Goal: Task Accomplishment & Management: Complete application form

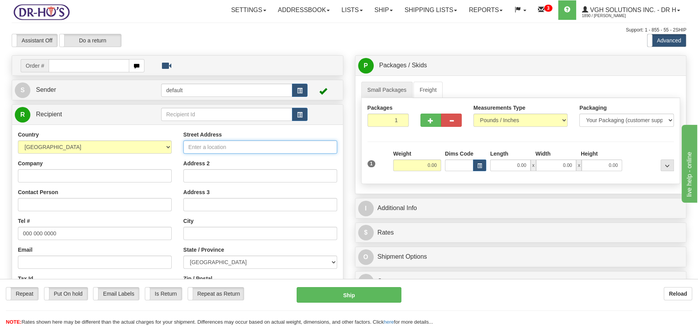
click at [197, 146] on input "Street Address" at bounding box center [260, 147] width 154 height 13
paste input "276 Rue Seraphin-BoucSainte-Anne-des-Plaines, QC J5N 3Y7"
type input "276 Rue Seraphin-BoucSainte-Anne-des-Plaines, QC J5N 3Y7"
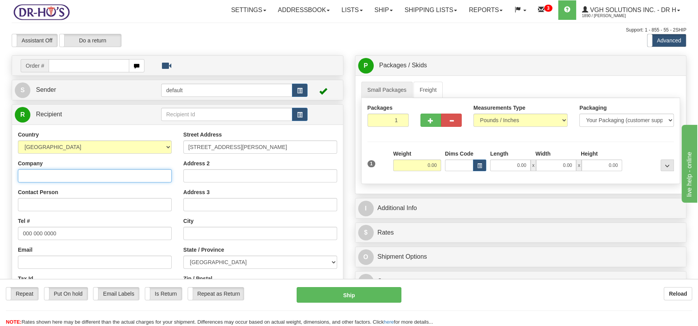
click at [59, 174] on input "Company" at bounding box center [95, 175] width 154 height 13
paste input "Sonia Gravel"
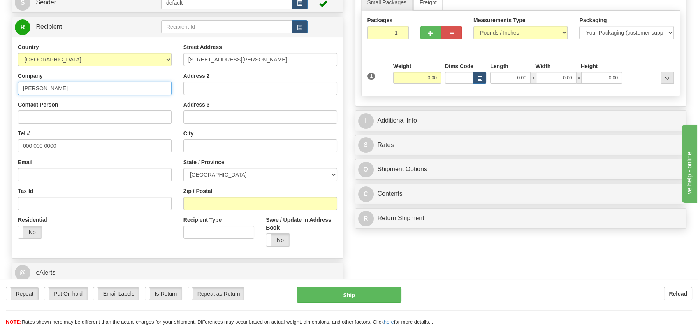
scroll to position [89, 0]
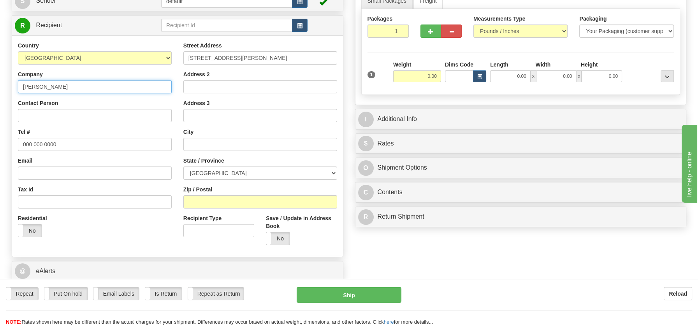
type input "Sonia Gravel"
drag, startPoint x: 21, startPoint y: 146, endPoint x: 61, endPoint y: 144, distance: 40.1
click at [61, 144] on input "000 000 0000" at bounding box center [95, 144] width 154 height 13
paste input "5149678017"
type input "5149678017"
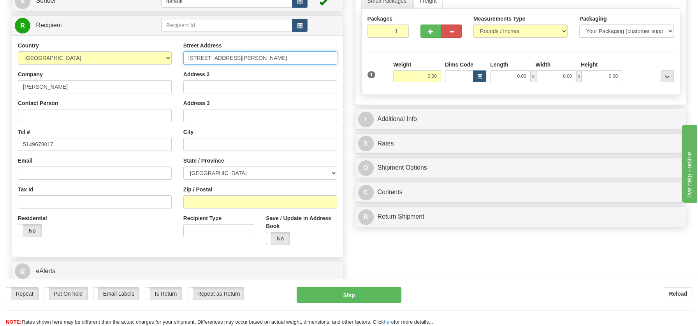
scroll to position [0, 8]
drag, startPoint x: 247, startPoint y: 55, endPoint x: 341, endPoint y: 54, distance: 94.2
click at [341, 54] on div "Street Address 276 Rue Seraphin-BoucSainte-Anne-des-Plaines, QC J5N 3Y7 Address…" at bounding box center [259, 146] width 165 height 209
click at [193, 145] on input "text" at bounding box center [260, 144] width 154 height 13
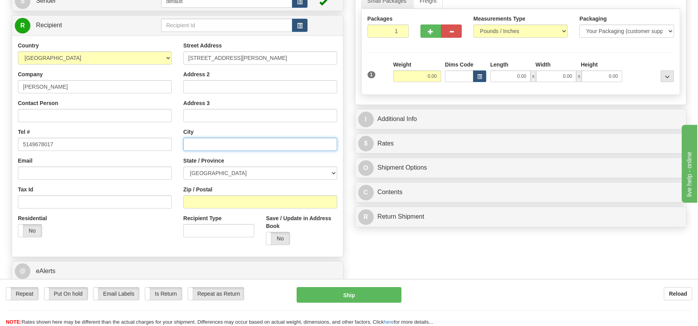
paste input "Sainte-Anne-des-Plaines, QC J5N 3Y7"
drag, startPoint x: 262, startPoint y: 144, endPoint x: 285, endPoint y: 141, distance: 23.6
click at [285, 141] on input "Sainte-Anne-des-Plaines, QC J5N 3Y7" at bounding box center [260, 144] width 154 height 13
type input "Sainte-Anne-des-Plaines, QC J5N 3Y7"
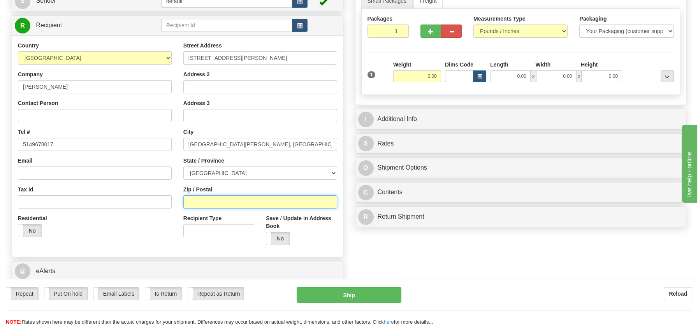
click at [228, 201] on input "Zip / Postal" at bounding box center [260, 201] width 154 height 13
paste input "J5N 3Y7"
type input "J5N 3Y7"
drag, startPoint x: 332, startPoint y: 170, endPoint x: 328, endPoint y: 172, distance: 4.4
click at [332, 171] on select "[GEOGRAPHIC_DATA] [GEOGRAPHIC_DATA] [GEOGRAPHIC_DATA] [GEOGRAPHIC_DATA] [GEOGRA…" at bounding box center [260, 173] width 154 height 13
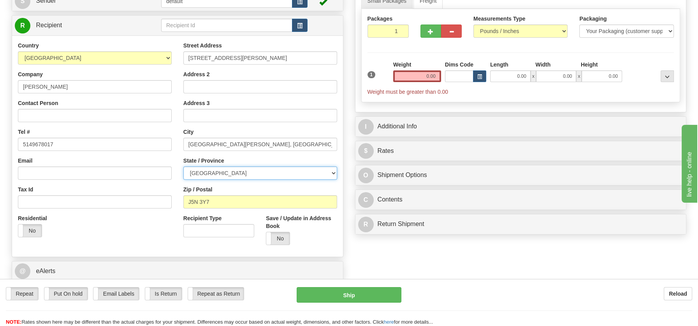
select select "QC"
click at [183, 167] on select "[GEOGRAPHIC_DATA] [GEOGRAPHIC_DATA] [GEOGRAPHIC_DATA] [GEOGRAPHIC_DATA] [GEOGRA…" at bounding box center [260, 173] width 154 height 13
drag, startPoint x: 248, startPoint y: 143, endPoint x: 292, endPoint y: 139, distance: 44.5
click at [292, 139] on input "Sainte-Anne-des-Plaines, QC J5N 3Y7" at bounding box center [260, 144] width 154 height 13
type input "Sainte-Anne-des-Plaines"
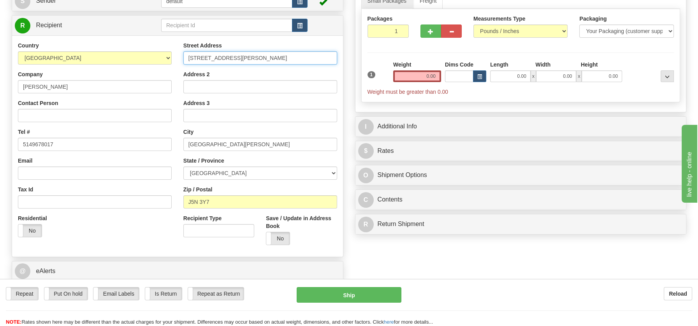
scroll to position [0, 8]
drag, startPoint x: 246, startPoint y: 56, endPoint x: 337, endPoint y: 55, distance: 91.5
click at [337, 55] on div "Street Address 276 Rue Seraphin-BoucSainte-Anne-des-Plaines, QC J5N 3Y7 Address…" at bounding box center [259, 146] width 165 height 209
type input "276 Rue Seraphin-Bouc"
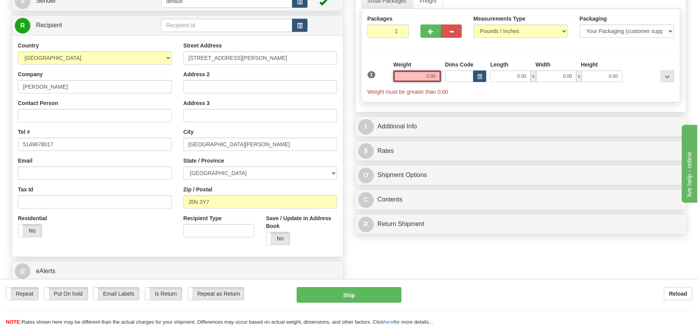
drag, startPoint x: 415, startPoint y: 76, endPoint x: 449, endPoint y: 79, distance: 33.6
click at [449, 79] on div "1 Weight 0.00 Dims Code 0.00" at bounding box center [520, 78] width 311 height 35
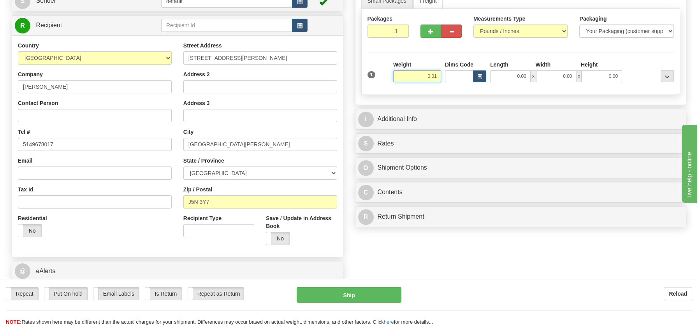
type input "0.01"
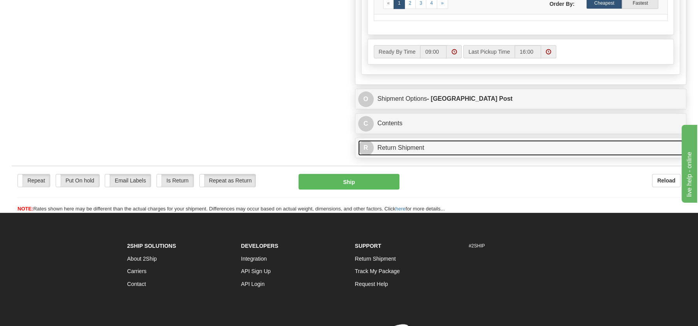
scroll to position [446, 0]
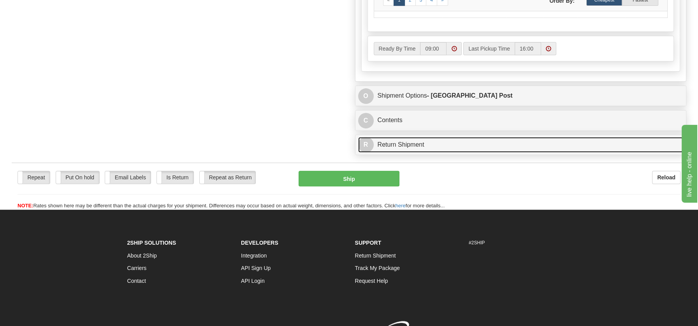
click at [404, 144] on link "R Return Shipment" at bounding box center [520, 145] width 325 height 16
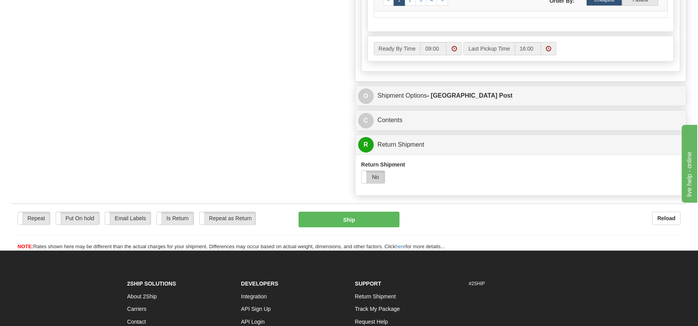
click at [373, 175] on label "No" at bounding box center [373, 177] width 23 height 12
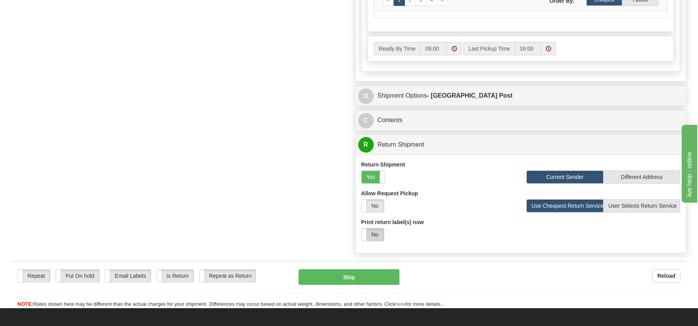
click at [376, 231] on label "No" at bounding box center [373, 234] width 22 height 12
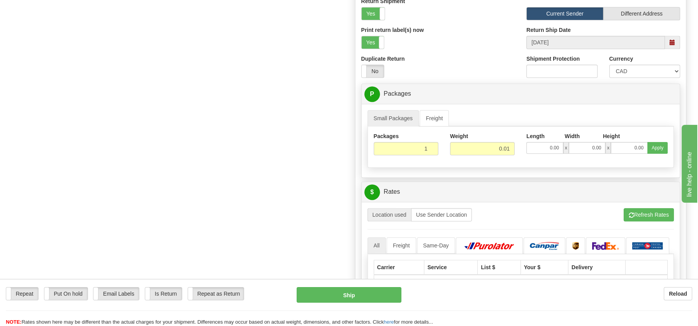
scroll to position [612, 0]
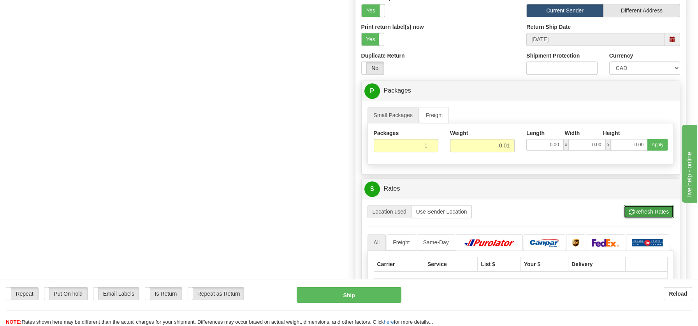
click at [660, 211] on button "Refresh Rates" at bounding box center [649, 211] width 50 height 13
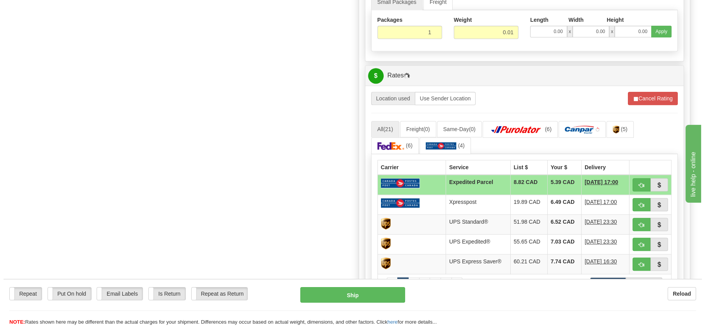
scroll to position [739, 0]
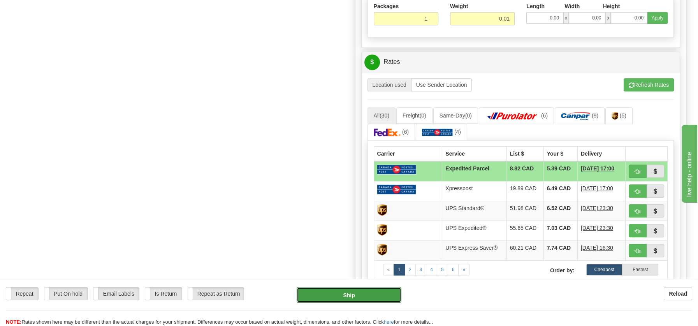
click at [356, 300] on button "Ship" at bounding box center [349, 295] width 105 height 16
type input "DOM.EP"
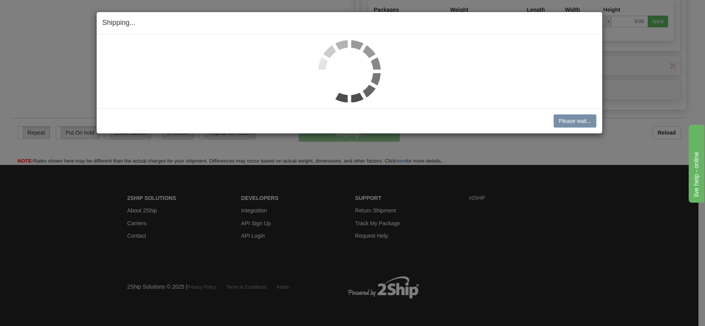
scroll to position [448, 0]
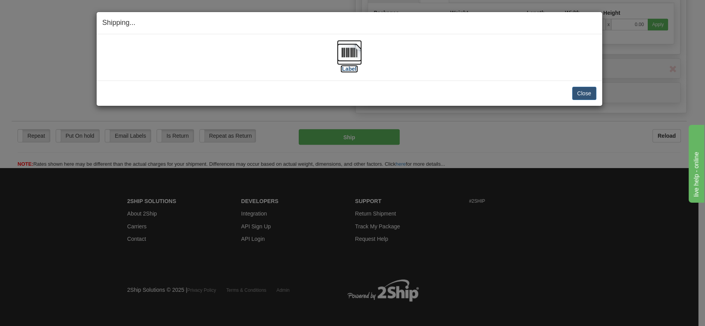
click at [347, 47] on img at bounding box center [349, 52] width 25 height 25
click at [580, 91] on button "Close" at bounding box center [584, 93] width 24 height 13
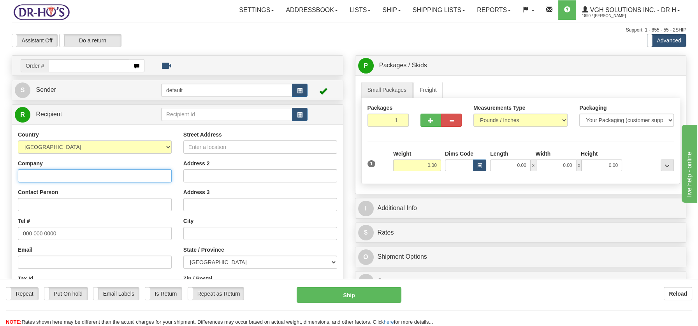
click at [37, 177] on input "Company" at bounding box center [95, 175] width 154 height 13
paste input "Jean Rene Simeon"
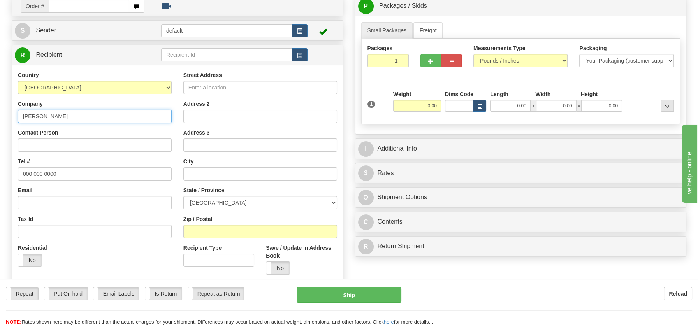
scroll to position [63, 0]
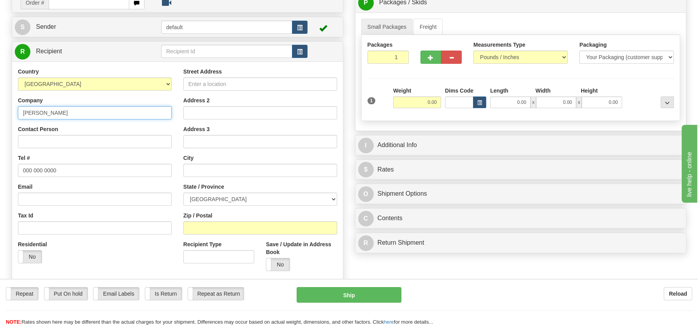
type input "Jean Rene Simeon"
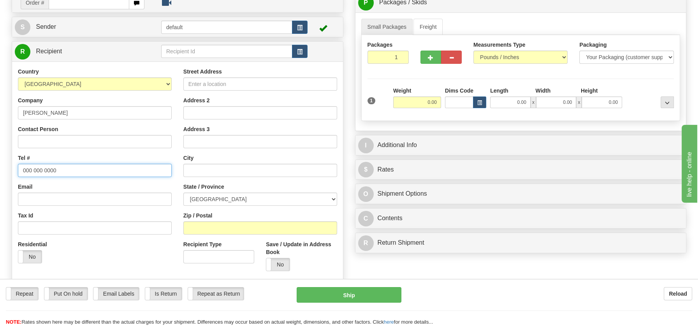
drag, startPoint x: 21, startPoint y: 168, endPoint x: 61, endPoint y: 169, distance: 39.3
click at [61, 169] on input "000 000 0000" at bounding box center [95, 170] width 154 height 13
paste input "4384028315"
type input "4384028315"
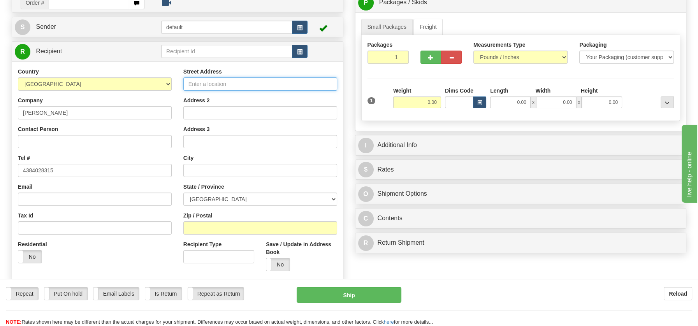
click at [202, 84] on input "Street Address" at bounding box center [260, 83] width 154 height 13
paste input "10087 Av. de BellevilleMontréal-Nord, QC H1H 4Z4"
type input "10087 Av. de BellevilleMontréal-Nord, QC H1H 4Z4"
drag, startPoint x: 243, startPoint y: 82, endPoint x: 316, endPoint y: 80, distance: 72.8
click at [316, 80] on input "10087 Av. de BellevilleMontréal-Nord, QC H1H 4Z4" at bounding box center [260, 83] width 154 height 13
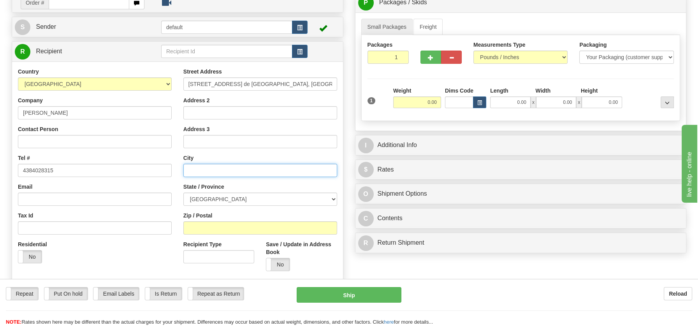
click at [190, 169] on input "text" at bounding box center [260, 170] width 154 height 13
paste input "Montréal-Nord, QC H1H 4Z4"
drag, startPoint x: 235, startPoint y: 168, endPoint x: 262, endPoint y: 167, distance: 26.5
click at [262, 167] on input "Montréal-Nord, QC H1H 4Z4" at bounding box center [260, 170] width 154 height 13
type input "Montréal-Nord, QC H1H 4Z4"
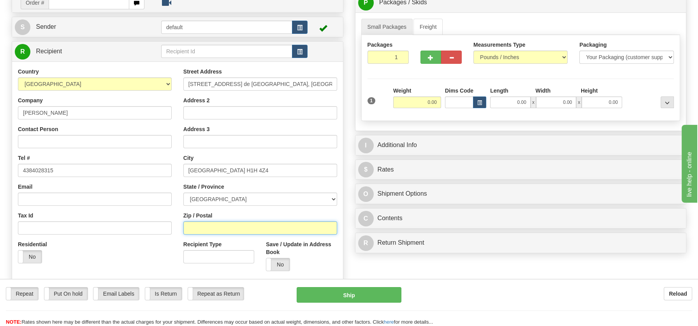
click at [207, 229] on input "Zip / Postal" at bounding box center [260, 227] width 154 height 13
paste input "H1H 4Z4"
type input "H1H 4Z4"
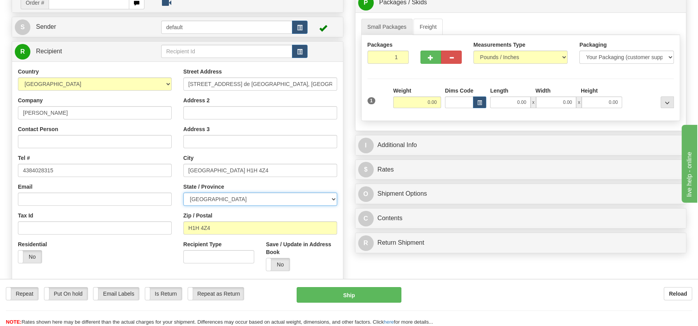
drag, startPoint x: 330, startPoint y: 197, endPoint x: 320, endPoint y: 197, distance: 10.9
click at [329, 197] on select "[GEOGRAPHIC_DATA] [GEOGRAPHIC_DATA] [GEOGRAPHIC_DATA] [GEOGRAPHIC_DATA] [GEOGRA…" at bounding box center [260, 199] width 154 height 13
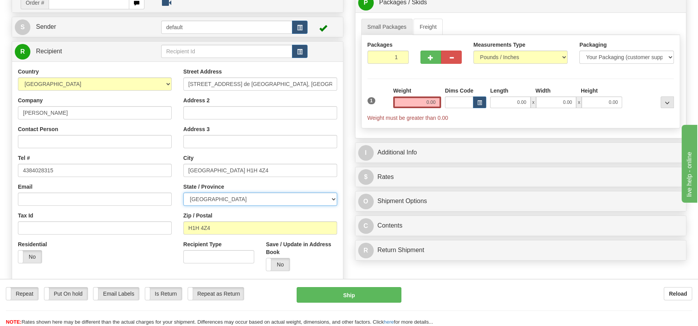
select select "QC"
click at [183, 193] on select "[GEOGRAPHIC_DATA] [GEOGRAPHIC_DATA] [GEOGRAPHIC_DATA] [GEOGRAPHIC_DATA] [GEOGRA…" at bounding box center [260, 199] width 154 height 13
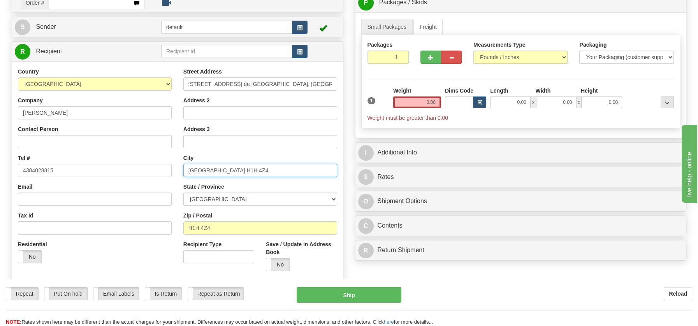
drag, startPoint x: 223, startPoint y: 169, endPoint x: 264, endPoint y: 165, distance: 41.4
click at [264, 165] on input "Montréal-Nord, QC H1H 4Z4" at bounding box center [260, 170] width 154 height 13
type input "Montréal-Nord"
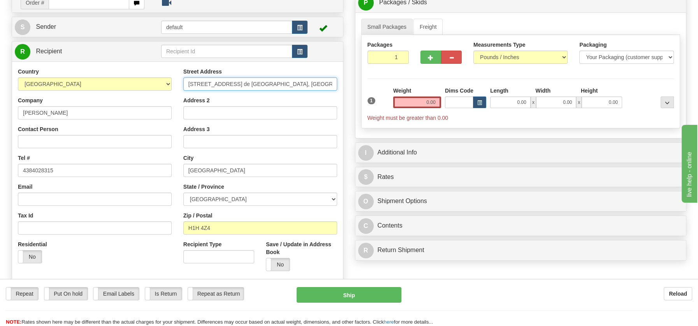
drag, startPoint x: 244, startPoint y: 83, endPoint x: 310, endPoint y: 78, distance: 65.6
click at [310, 78] on input "10087 Av. de BellevilleMontréal-Nord, QC H1H 4Z4" at bounding box center [260, 83] width 154 height 13
type input "10087 Av. de Belleville"
drag, startPoint x: 420, startPoint y: 99, endPoint x: 443, endPoint y: 102, distance: 22.4
click at [443, 102] on div "1 Weight 0.00 Dims Code 0.00" at bounding box center [520, 104] width 311 height 35
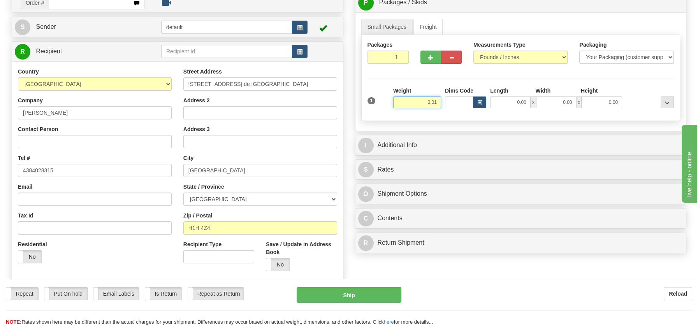
type input "0.01"
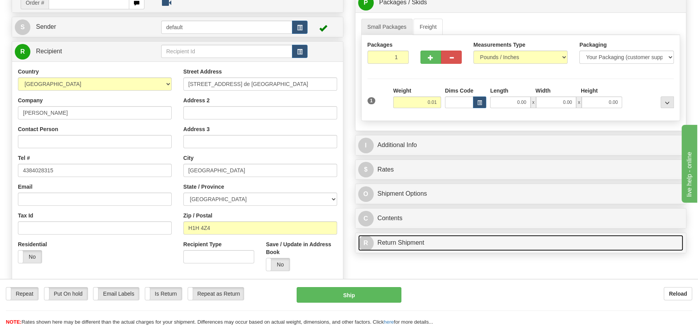
click at [422, 240] on link "R Return Shipment" at bounding box center [520, 243] width 325 height 16
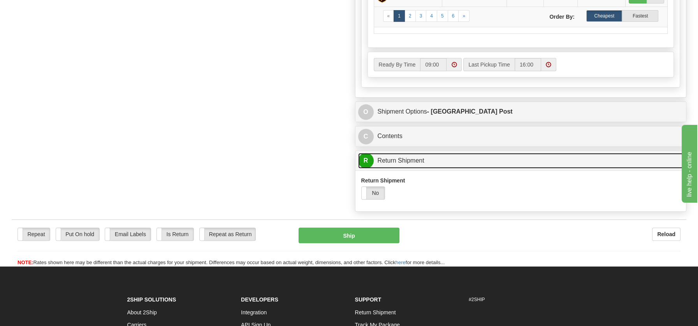
scroll to position [438, 0]
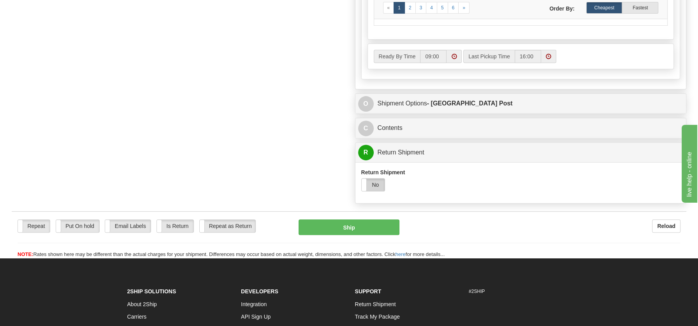
click at [374, 183] on label "No" at bounding box center [373, 185] width 23 height 12
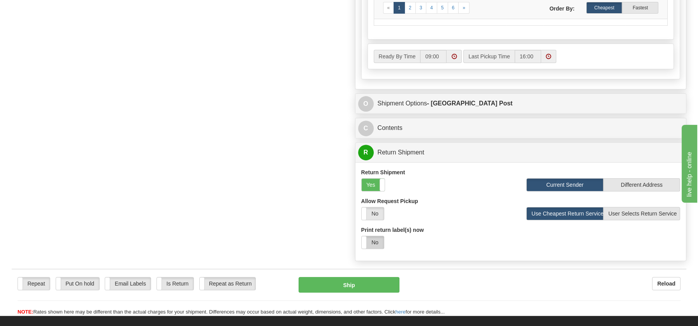
click at [378, 240] on label "No" at bounding box center [373, 242] width 22 height 12
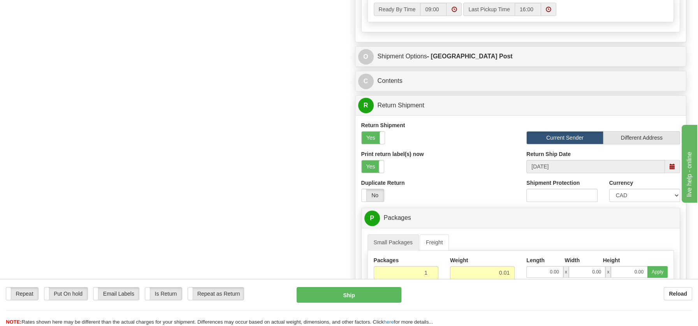
scroll to position [645, 0]
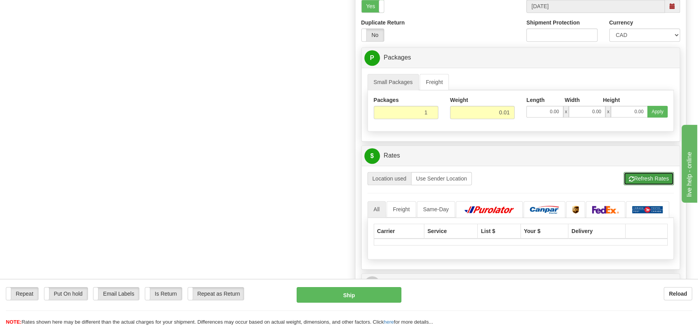
click at [646, 174] on button "Refresh Rates" at bounding box center [649, 178] width 50 height 13
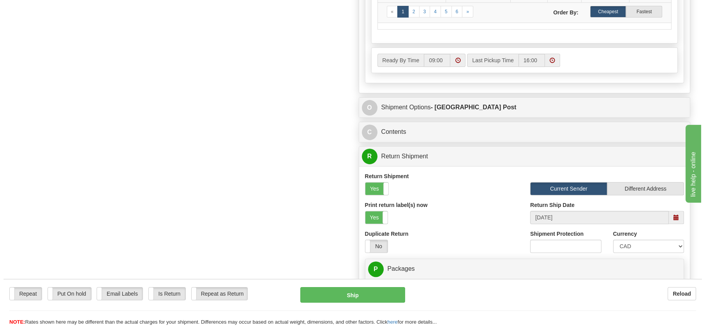
scroll to position [464, 0]
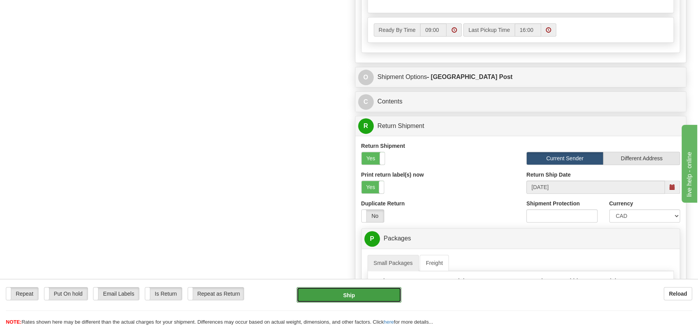
click at [350, 295] on button "Ship" at bounding box center [349, 295] width 105 height 16
type input "DOM.EP"
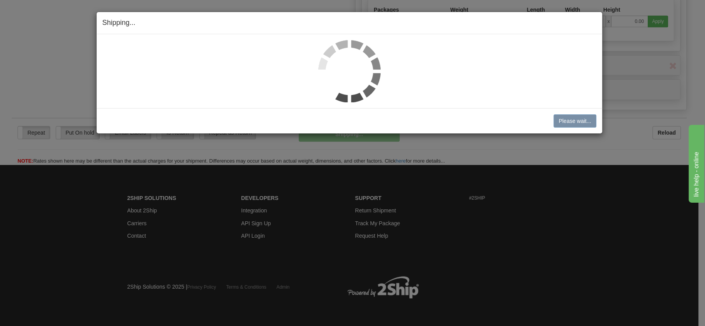
scroll to position [443, 0]
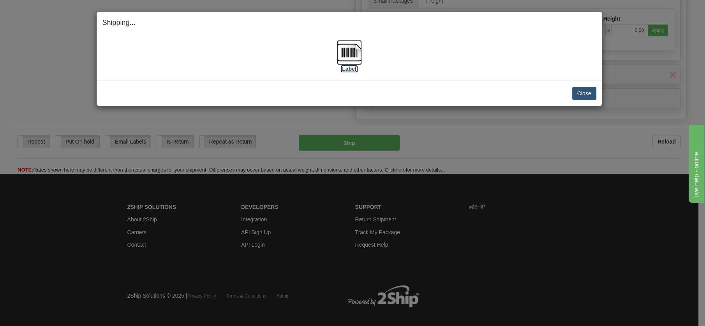
click at [347, 51] on img at bounding box center [349, 52] width 25 height 25
click at [590, 89] on button "Close" at bounding box center [584, 93] width 24 height 13
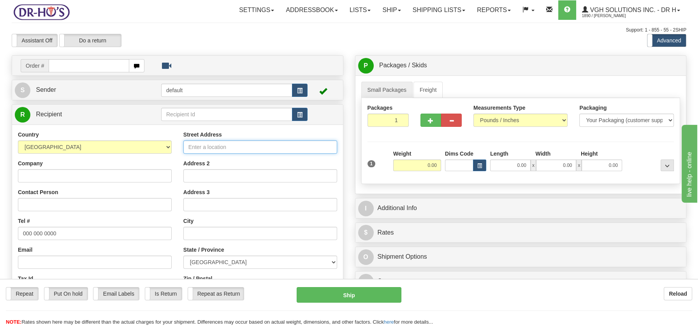
click at [196, 145] on input "Street Address" at bounding box center [260, 147] width 154 height 13
paste input "[STREET_ADDRESS]"
type input "[STREET_ADDRESS]"
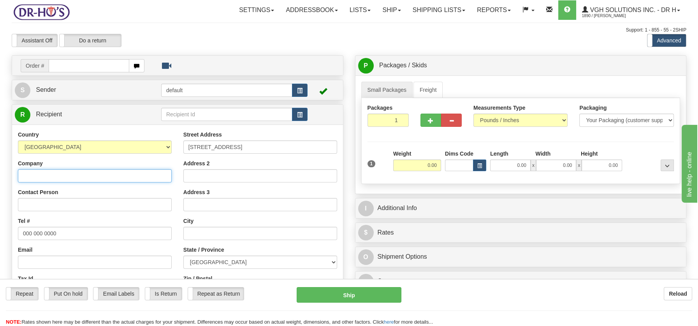
click at [45, 175] on input "Company" at bounding box center [95, 175] width 154 height 13
paste input "[PERSON_NAME]"
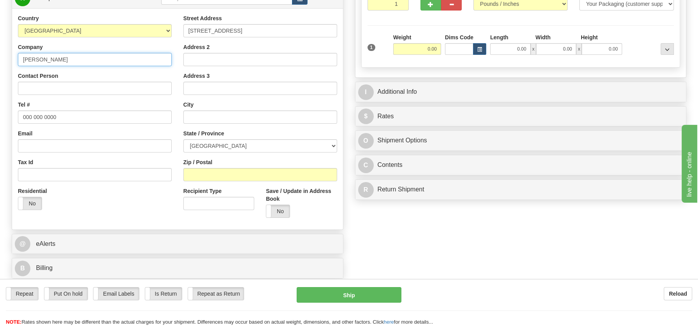
scroll to position [118, 0]
type input "[PERSON_NAME]"
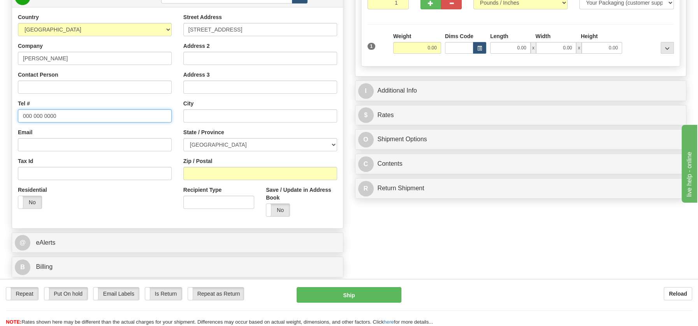
drag, startPoint x: 22, startPoint y: 117, endPoint x: 62, endPoint y: 118, distance: 39.7
click at [62, 118] on input "000 000 0000" at bounding box center [95, 115] width 154 height 13
paste input "6138378878"
type input "6138378878"
drag, startPoint x: 247, startPoint y: 29, endPoint x: 311, endPoint y: 28, distance: 64.6
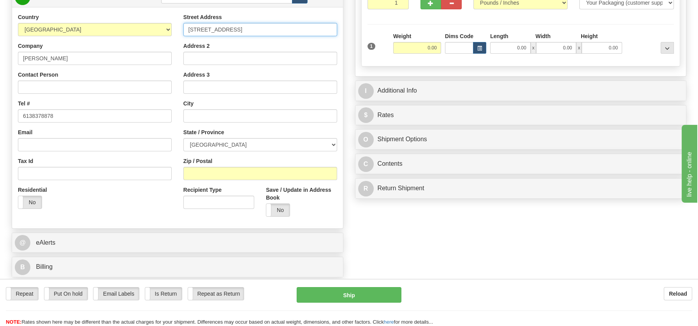
click at [311, 28] on input "[STREET_ADDRESS]" at bounding box center [260, 29] width 154 height 13
click at [188, 116] on input "text" at bounding box center [260, 115] width 154 height 13
paste input "[STREET_ADDRESS]"
type input "[STREET_ADDRESS]"
click at [329, 145] on select "[GEOGRAPHIC_DATA] [GEOGRAPHIC_DATA] [GEOGRAPHIC_DATA] [GEOGRAPHIC_DATA] [GEOGRA…" at bounding box center [260, 144] width 154 height 13
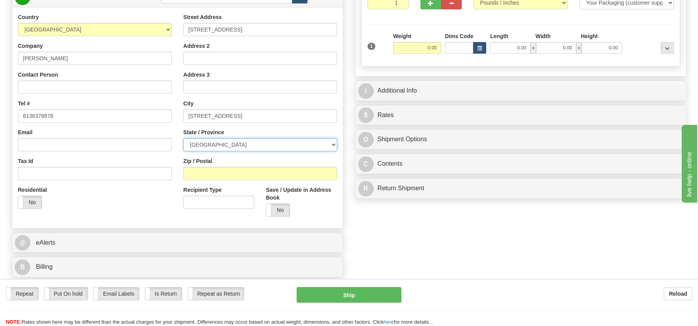
select select "QC"
click at [183, 138] on select "[GEOGRAPHIC_DATA] [GEOGRAPHIC_DATA] [GEOGRAPHIC_DATA] [GEOGRAPHIC_DATA] [GEOGRA…" at bounding box center [260, 144] width 154 height 13
drag, startPoint x: 220, startPoint y: 114, endPoint x: 253, endPoint y: 116, distance: 33.9
click at [253, 116] on input "[STREET_ADDRESS]" at bounding box center [260, 115] width 154 height 13
click at [211, 175] on input "Zip / Postal" at bounding box center [260, 173] width 154 height 13
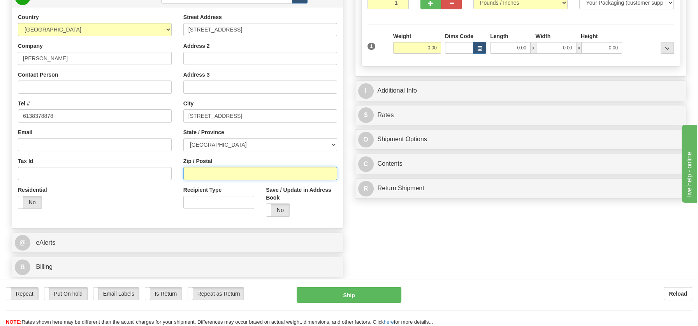
paste input "K4A 2B9"
type input "K4A 2B9"
drag, startPoint x: 332, startPoint y: 144, endPoint x: 321, endPoint y: 143, distance: 11.7
click at [332, 144] on select "[GEOGRAPHIC_DATA] [GEOGRAPHIC_DATA] [GEOGRAPHIC_DATA] [GEOGRAPHIC_DATA] [GEOGRA…" at bounding box center [260, 144] width 154 height 13
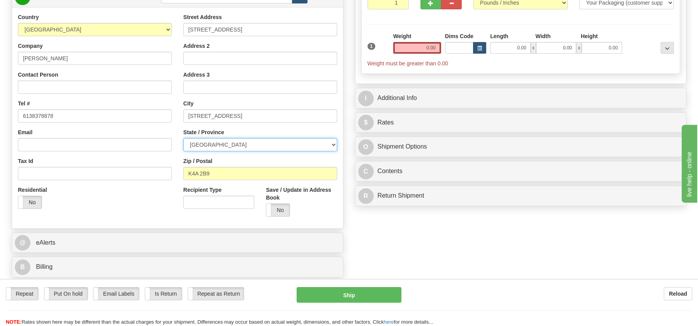
select select "ON"
click at [183, 138] on select "[GEOGRAPHIC_DATA] [GEOGRAPHIC_DATA] [GEOGRAPHIC_DATA] [GEOGRAPHIC_DATA] [GEOGRA…" at bounding box center [260, 144] width 154 height 13
drag, startPoint x: 207, startPoint y: 117, endPoint x: 270, endPoint y: 117, distance: 62.7
click at [270, 117] on input "[STREET_ADDRESS]" at bounding box center [260, 115] width 154 height 13
type input "[GEOGRAPHIC_DATA]"
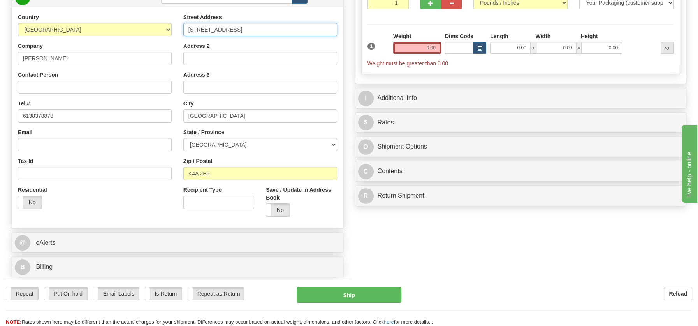
drag, startPoint x: 248, startPoint y: 28, endPoint x: 327, endPoint y: 27, distance: 79.4
click at [327, 27] on input "745 Hauteview CrescentOrléans, ON K4A 2B9" at bounding box center [260, 29] width 154 height 13
type input "745 Hauteview Crescent"
drag, startPoint x: 421, startPoint y: 48, endPoint x: 454, endPoint y: 51, distance: 32.8
click at [452, 51] on div "1 Weight 0.00 Dims Code 0.00" at bounding box center [520, 49] width 311 height 35
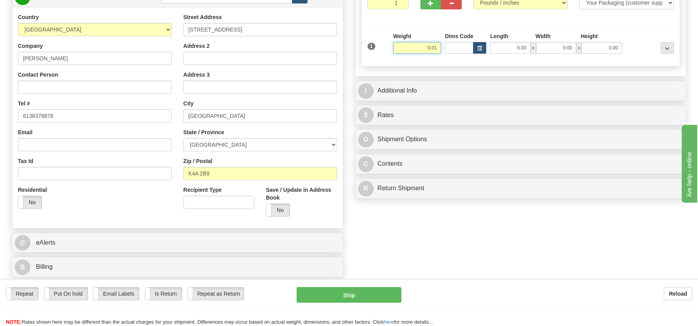
type input "0.01"
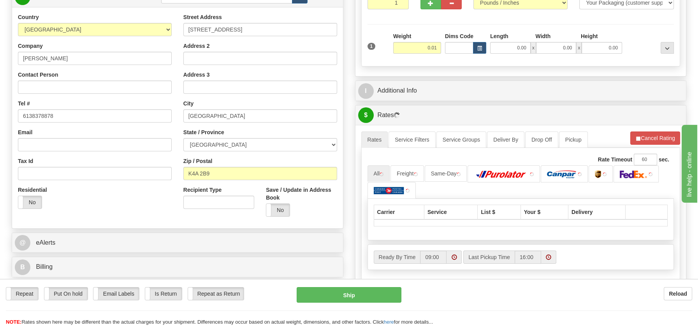
click at [398, 189] on div "P Packages / Skids 1 Packages - Weight: 0.01 Lbs 1 Skids - Weight: NaN Lbs Ship…" at bounding box center [520, 152] width 343 height 429
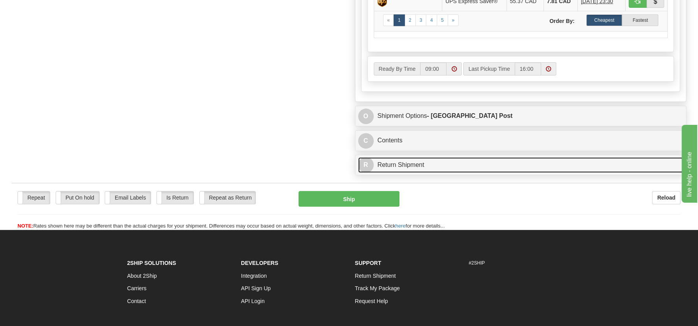
scroll to position [456, 0]
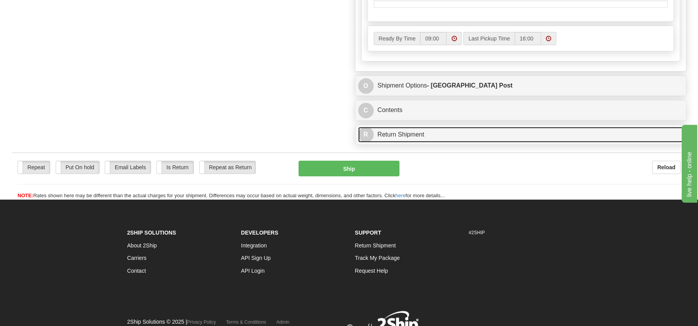
click at [393, 131] on link "R Return Shipment" at bounding box center [520, 135] width 325 height 16
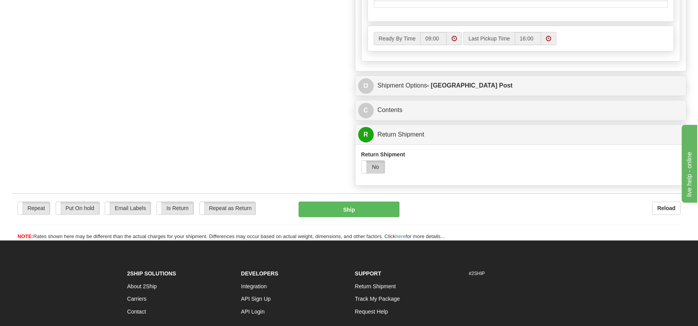
click at [377, 165] on label "No" at bounding box center [373, 167] width 23 height 12
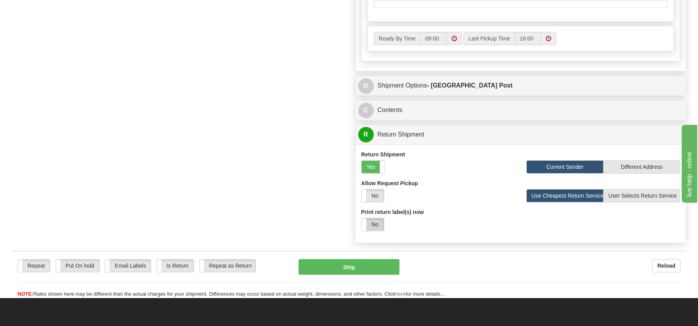
click at [374, 222] on label "No" at bounding box center [373, 224] width 22 height 12
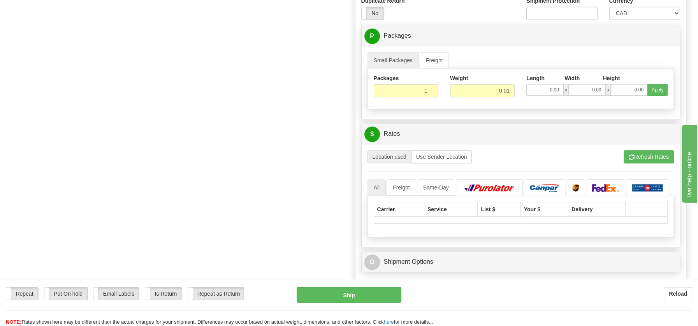
scroll to position [677, 0]
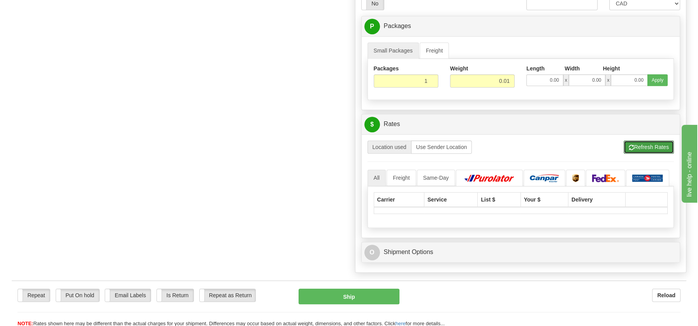
drag, startPoint x: 640, startPoint y: 142, endPoint x: 632, endPoint y: 149, distance: 11.3
click at [640, 142] on button "Refresh Rates" at bounding box center [649, 147] width 50 height 13
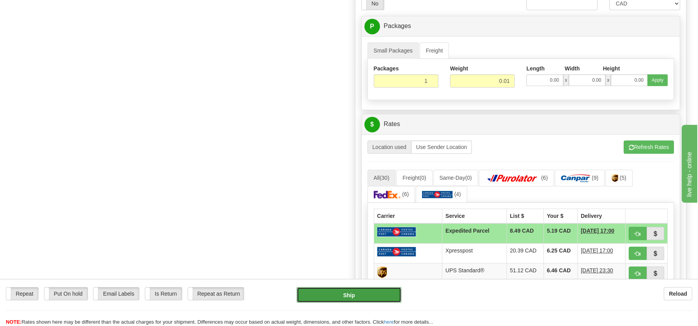
click at [358, 295] on button "Ship" at bounding box center [349, 295] width 105 height 16
type input "DOM.EP"
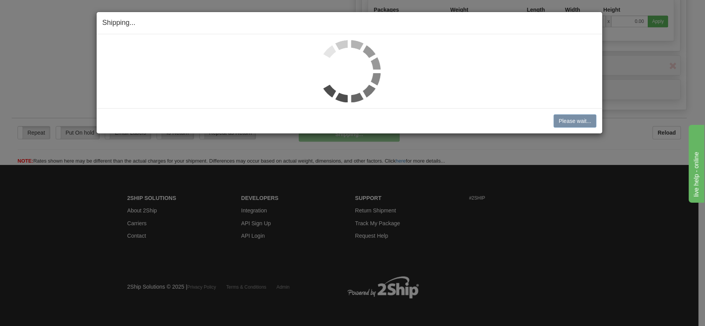
scroll to position [394, 0]
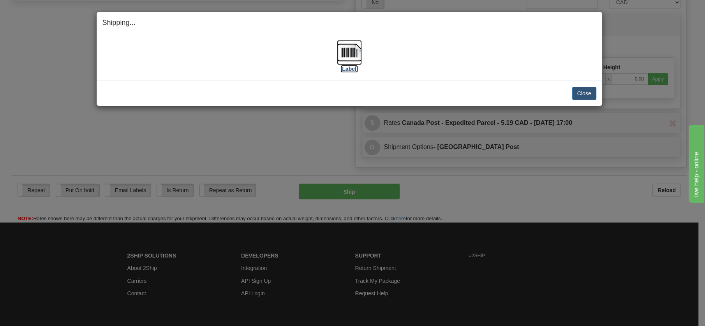
click at [349, 56] on img at bounding box center [349, 52] width 25 height 25
click at [588, 93] on button "Close" at bounding box center [584, 93] width 24 height 13
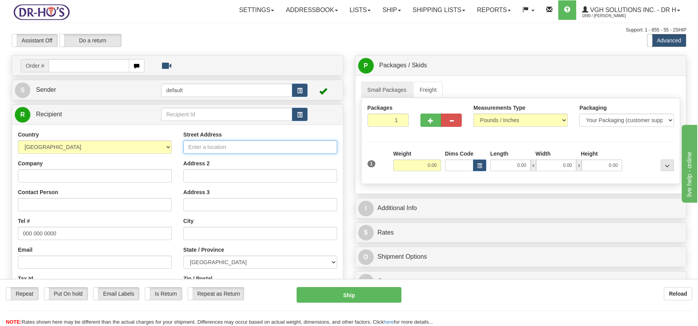
click at [187, 142] on input "Street Address" at bounding box center [260, 147] width 154 height 13
paste input "402 Av. 6e N #1Saint-Georges, QC G5Z 0R5"
type input "402 Av. 6e N #1Saint-Georges, QC G5Z 0R5"
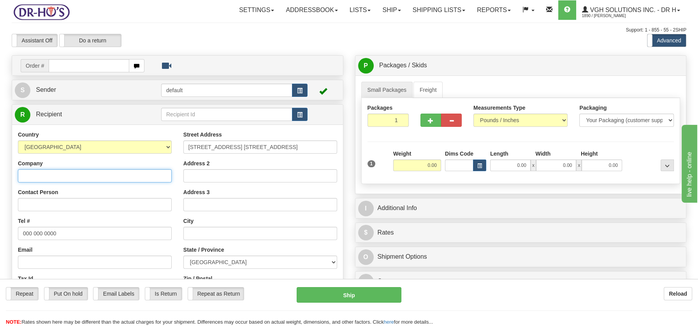
click at [44, 176] on input "Company" at bounding box center [95, 175] width 154 height 13
paste input "Gaetan Fortier"
type input "Gaetan Fortier"
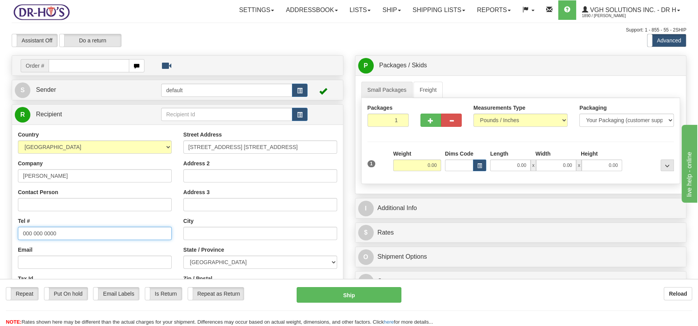
drag, startPoint x: 23, startPoint y: 233, endPoint x: 71, endPoint y: 230, distance: 48.0
click at [71, 230] on input "000 000 0000" at bounding box center [95, 233] width 154 height 13
paste input "4182283135"
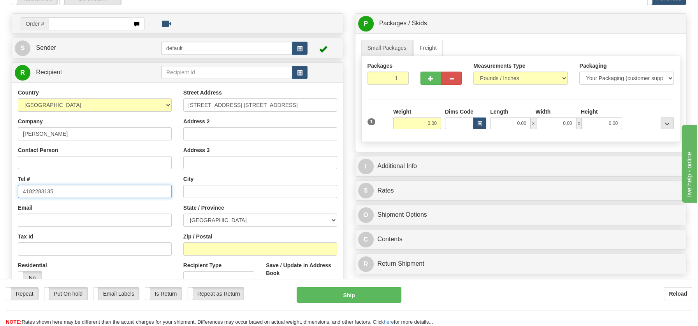
scroll to position [43, 0]
type input "4182283135"
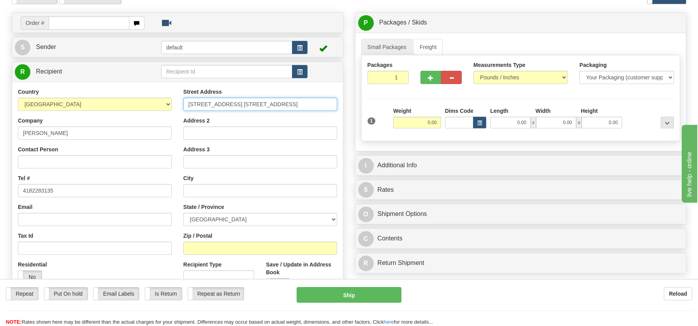
drag, startPoint x: 226, startPoint y: 104, endPoint x: 313, endPoint y: 109, distance: 86.6
click at [319, 111] on div "Street Address 402 Av. 6e N #1Saint-Georges, QC G5Z 0R5 Address 2 Address 3 Cit…" at bounding box center [259, 192] width 165 height 209
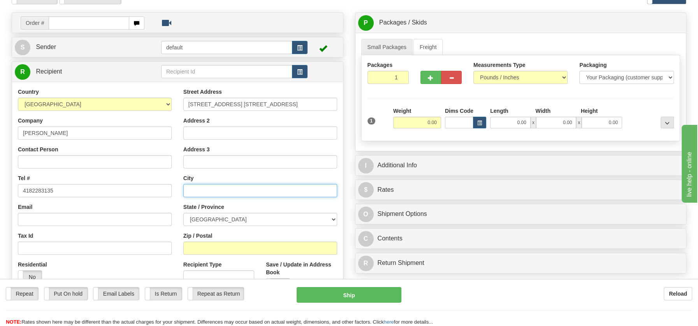
click at [194, 189] on input "text" at bounding box center [260, 190] width 154 height 13
paste input "Saint-Georges, QC G5Z 0R5"
type input "Saint-Georges, QC G5Z 0R5"
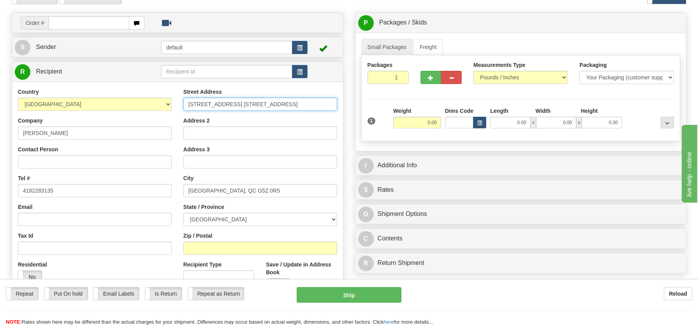
drag, startPoint x: 275, startPoint y: 105, endPoint x: 309, endPoint y: 107, distance: 34.3
click at [309, 107] on input "402 Av. 6e N #1Saint-Georges, QC G5Z 0R5" at bounding box center [260, 104] width 154 height 13
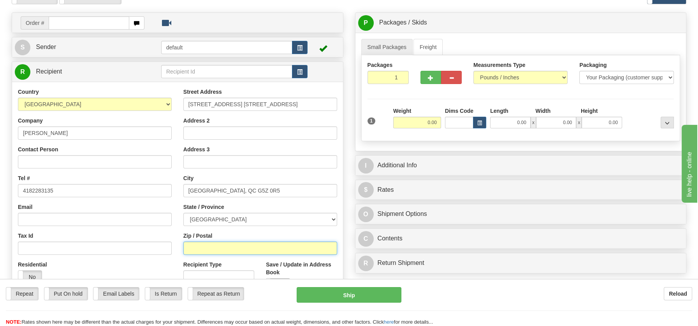
click at [212, 248] on input "Zip / Postal" at bounding box center [260, 248] width 154 height 13
paste input "G5Z 0R5"
type input "G5Z 0R5"
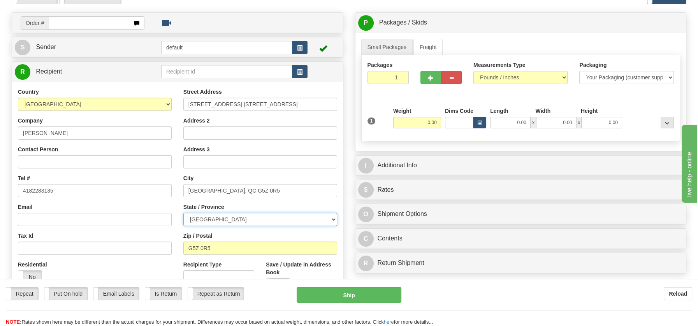
drag, startPoint x: 333, startPoint y: 220, endPoint x: 319, endPoint y: 217, distance: 14.7
click at [333, 220] on select "[GEOGRAPHIC_DATA] [GEOGRAPHIC_DATA] [GEOGRAPHIC_DATA] [GEOGRAPHIC_DATA] [GEOGRA…" at bounding box center [260, 219] width 154 height 13
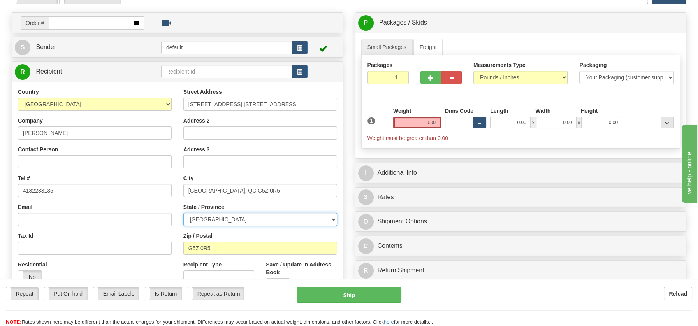
select select "QC"
click at [183, 213] on select "[GEOGRAPHIC_DATA] [GEOGRAPHIC_DATA] [GEOGRAPHIC_DATA] [GEOGRAPHIC_DATA] [GEOGRA…" at bounding box center [260, 219] width 154 height 13
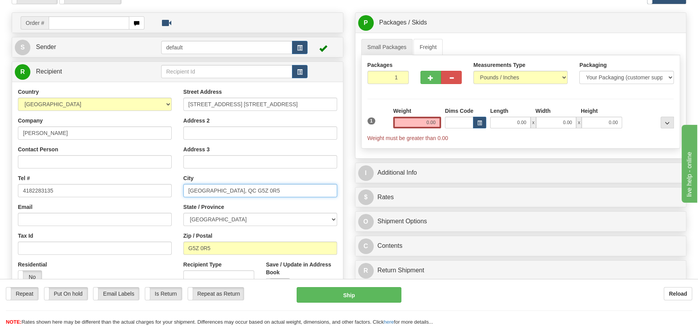
drag, startPoint x: 222, startPoint y: 191, endPoint x: 283, endPoint y: 188, distance: 60.8
click at [283, 188] on input "Saint-Georges, QC G5Z 0R5" at bounding box center [260, 190] width 154 height 13
type input "Saint-Georges"
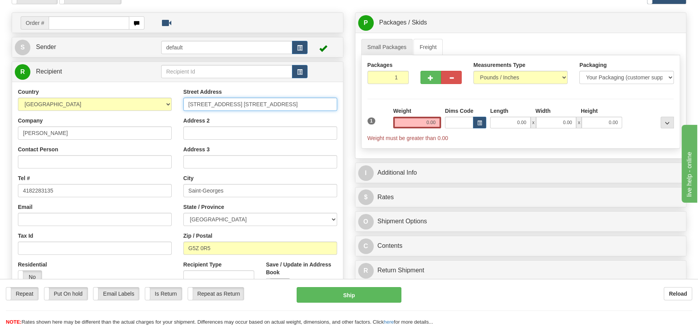
drag, startPoint x: 228, startPoint y: 103, endPoint x: 314, endPoint y: 104, distance: 86.4
click at [314, 104] on input "402 Av. 6e N #1Saint-Georges, QC G5Z 0R5" at bounding box center [260, 104] width 154 height 13
type input "402 Av. 6e N #1"
drag, startPoint x: 414, startPoint y: 121, endPoint x: 459, endPoint y: 126, distance: 44.7
click at [459, 126] on div "1 Weight 0.00 Dims Code 0.00" at bounding box center [520, 124] width 311 height 35
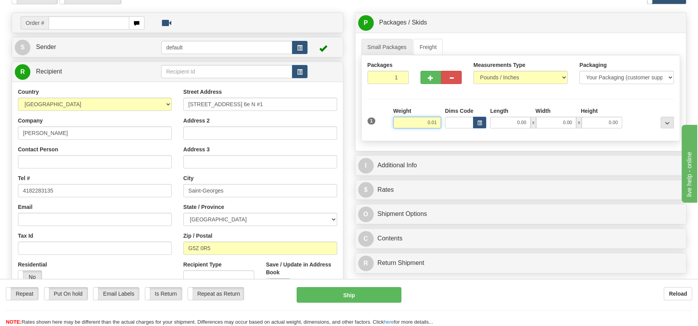
type input "0.01"
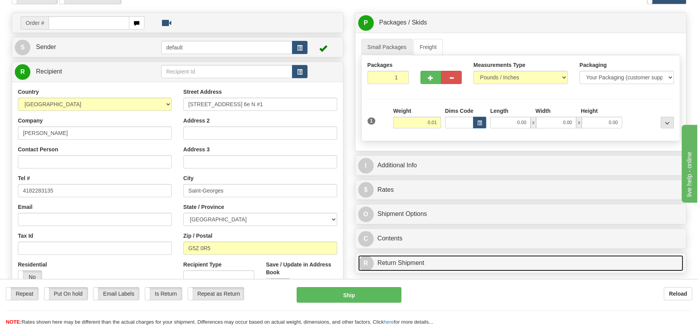
click at [397, 258] on div "P Packages / Skids 1 Packages - Weight: 0.00 Lbs 1 Skids - Weight: NaN Lbs Ship…" at bounding box center [520, 144] width 343 height 265
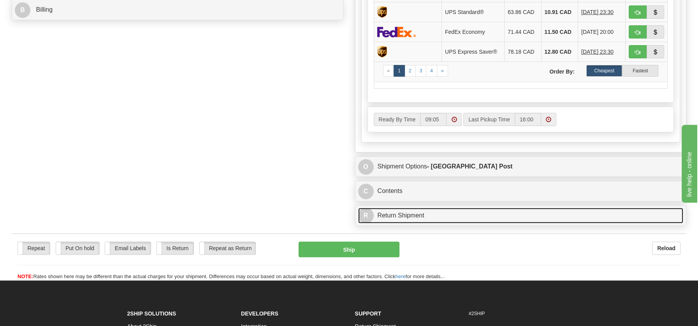
scroll to position [376, 0]
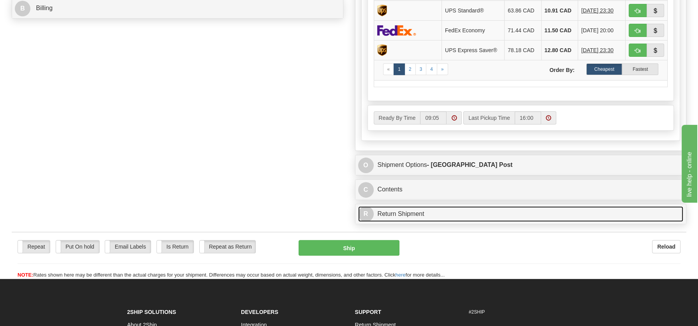
click at [413, 212] on link "R Return Shipment" at bounding box center [520, 214] width 325 height 16
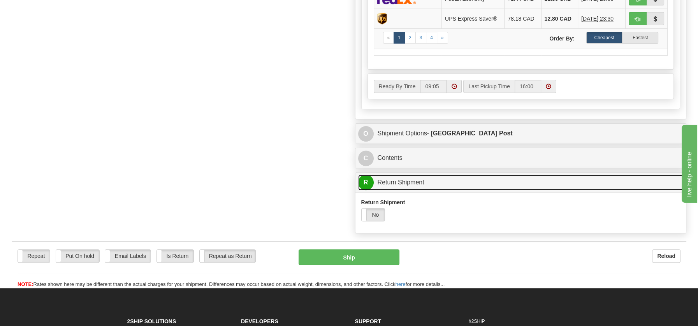
scroll to position [509, 0]
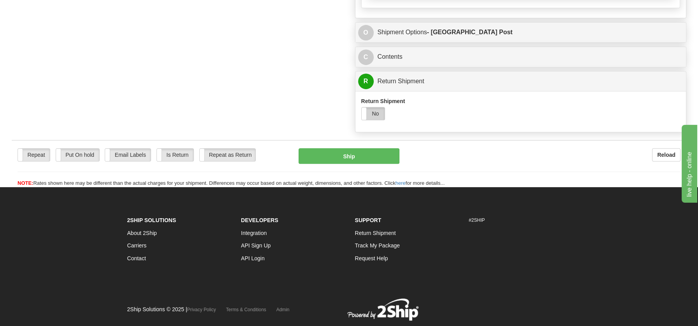
click at [372, 108] on label "No" at bounding box center [373, 113] width 23 height 12
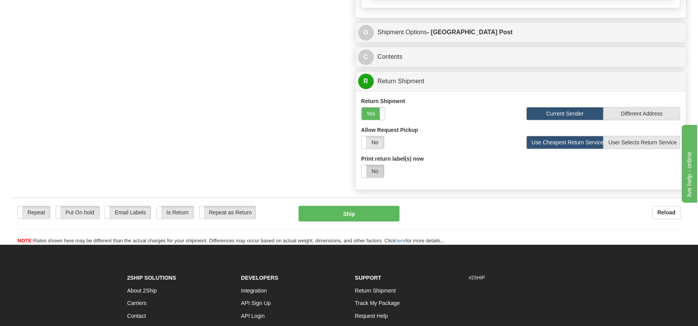
click at [373, 168] on label "No" at bounding box center [373, 171] width 22 height 12
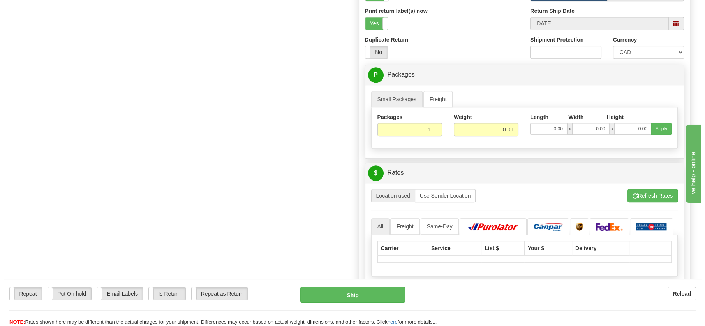
scroll to position [649, 0]
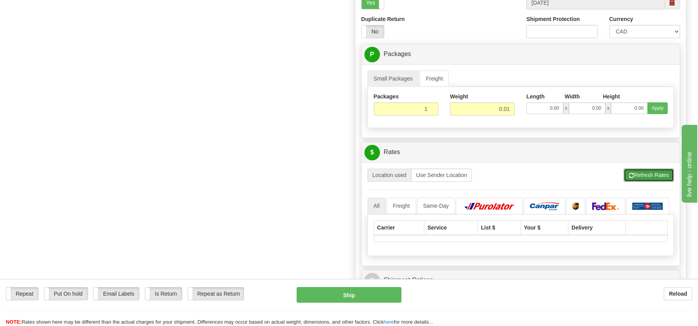
click at [648, 172] on button "Refresh Rates" at bounding box center [649, 175] width 50 height 13
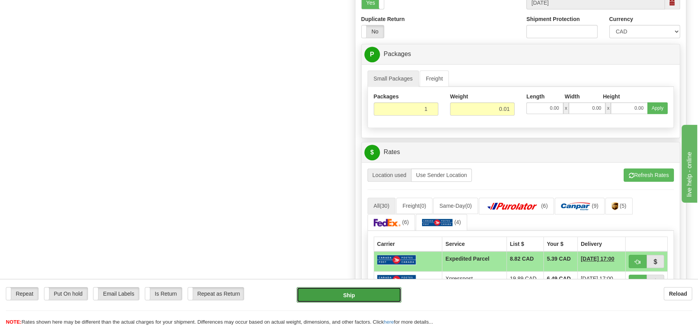
click at [354, 292] on button "Ship" at bounding box center [349, 295] width 105 height 16
type input "DOM.EP"
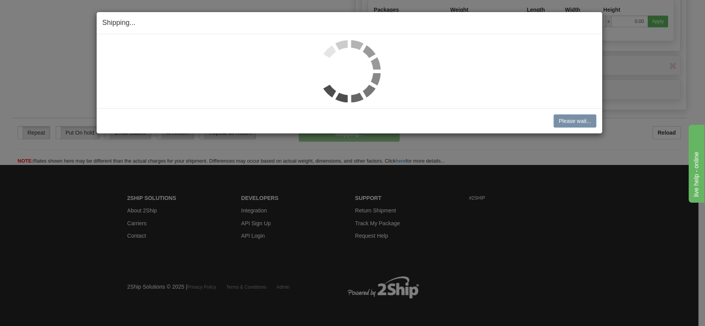
scroll to position [374, 0]
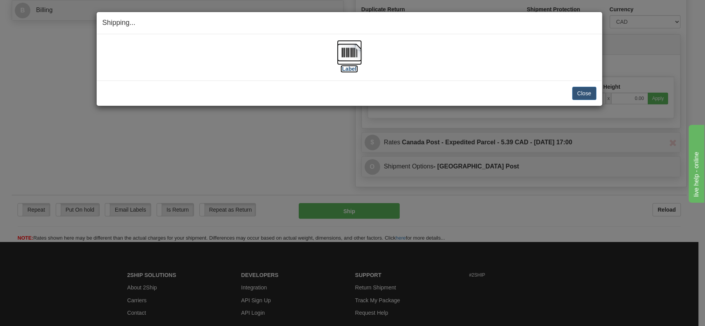
click at [344, 49] on img at bounding box center [349, 52] width 25 height 25
click at [589, 89] on button "Close" at bounding box center [584, 93] width 24 height 13
